Goal: Transaction & Acquisition: Purchase product/service

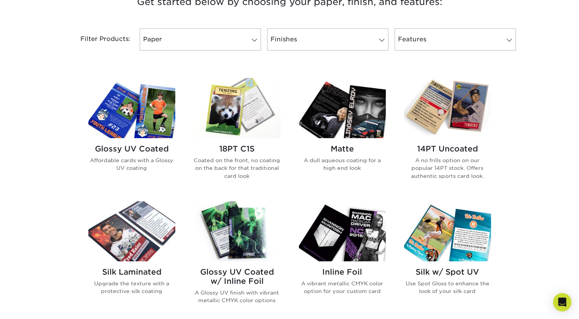
scroll to position [306, 0]
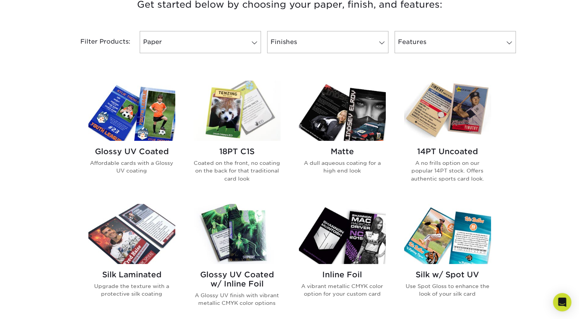
click at [270, 118] on img at bounding box center [237, 111] width 87 height 60
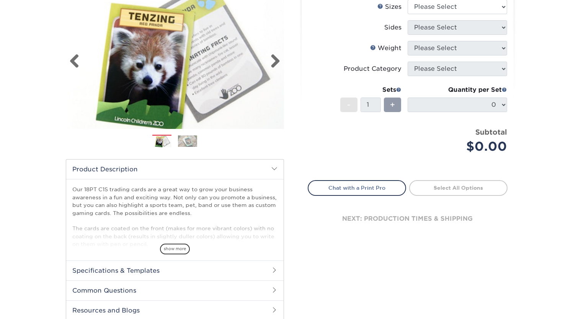
scroll to position [115, 0]
